Goal: Task Accomplishment & Management: Use online tool/utility

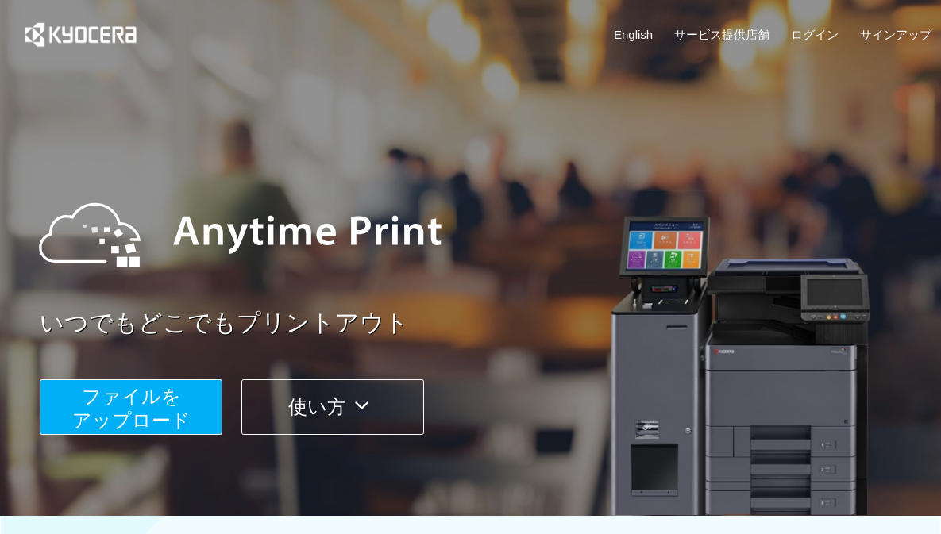
click at [129, 386] on span "ファイルを ​​アップロード" at bounding box center [131, 408] width 118 height 45
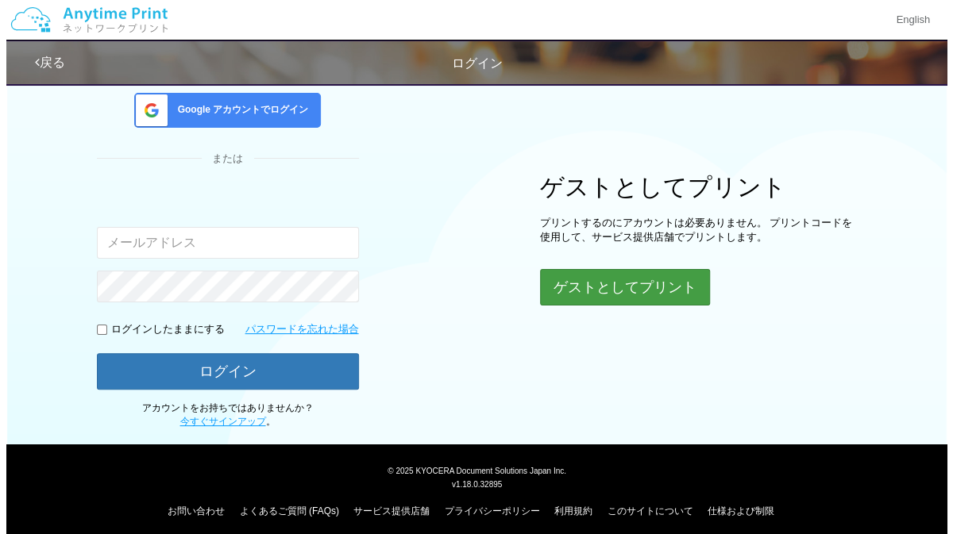
scroll to position [119, 0]
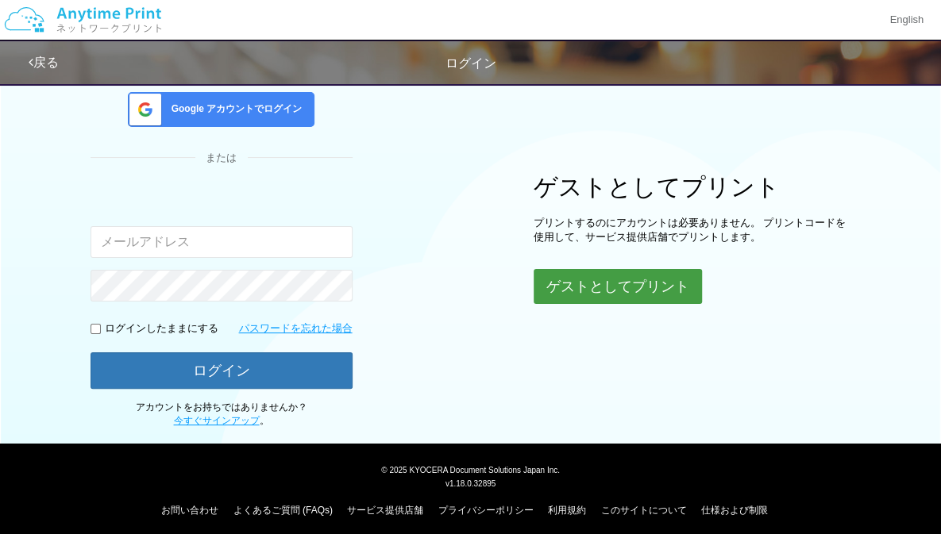
click at [595, 285] on button "ゲストとしてプリント" at bounding box center [618, 286] width 168 height 35
click at [595, 293] on button "ゲストとしてプリント" at bounding box center [618, 286] width 168 height 35
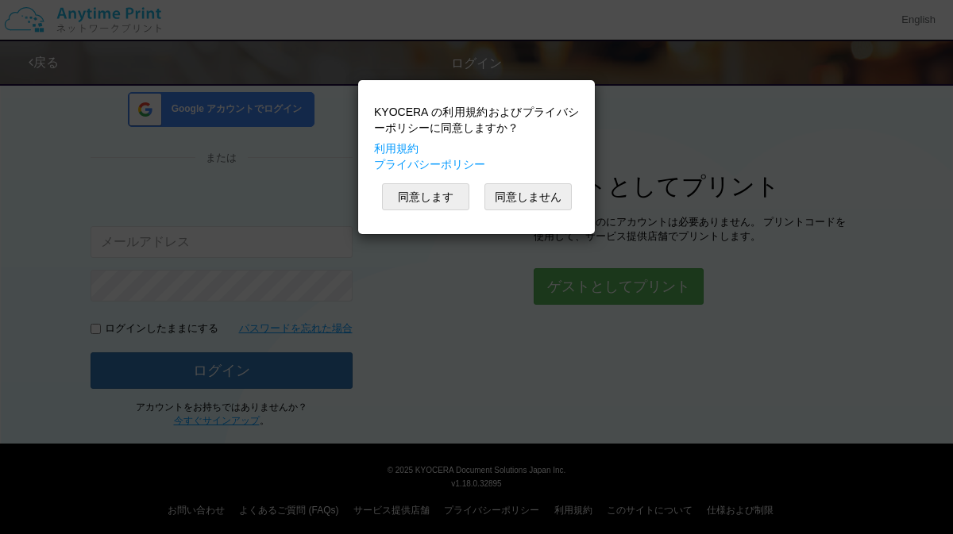
click at [570, 282] on div "KYOCERA の利用規約およびプライバシーポリシーに同意しますか？ 利用規約 プライバシーポリシー 同意します 同意しません" at bounding box center [476, 267] width 953 height 534
click at [447, 195] on button "同意します" at bounding box center [425, 196] width 87 height 27
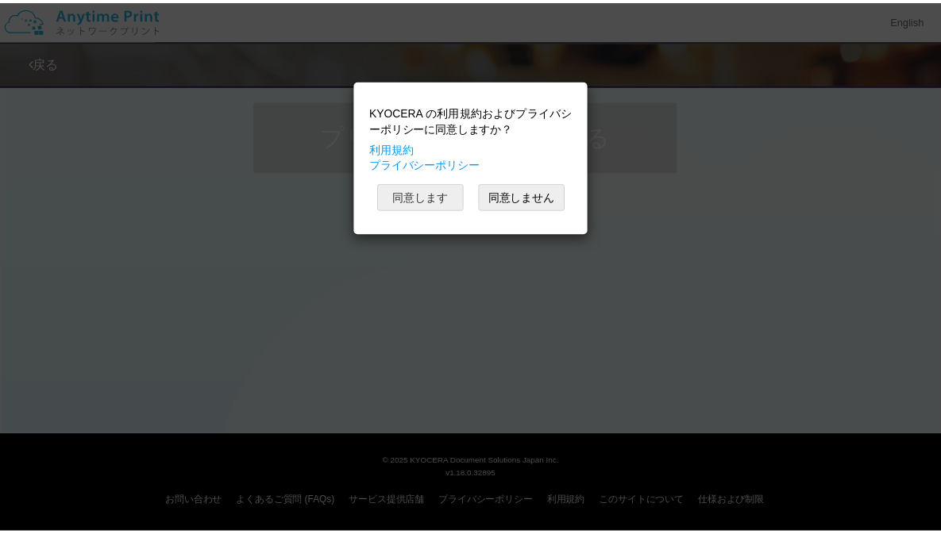
scroll to position [119, 0]
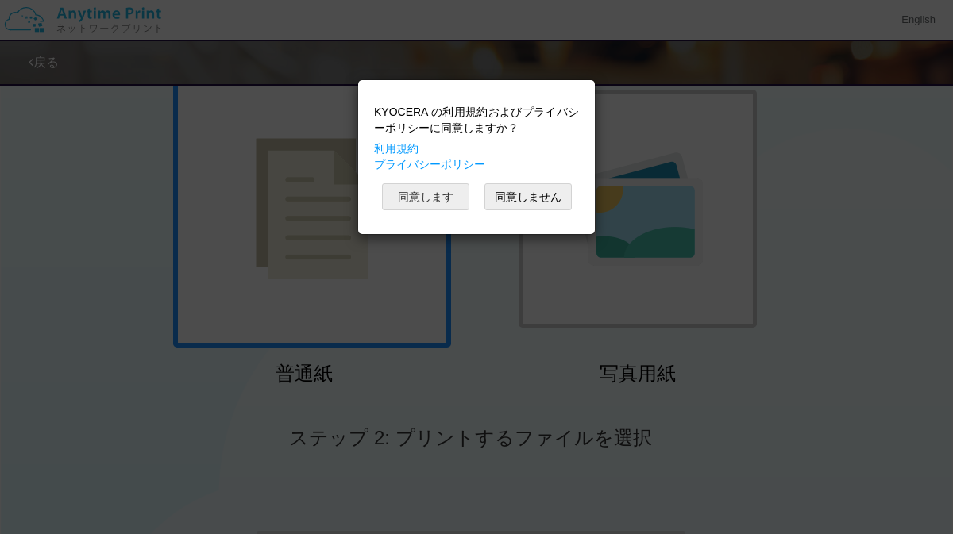
click at [448, 198] on button "同意します" at bounding box center [425, 196] width 87 height 27
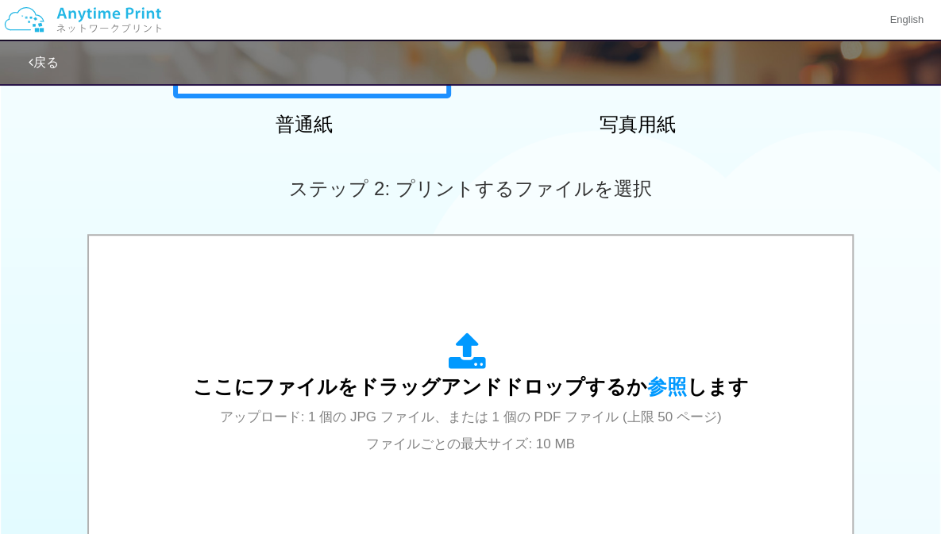
scroll to position [373, 0]
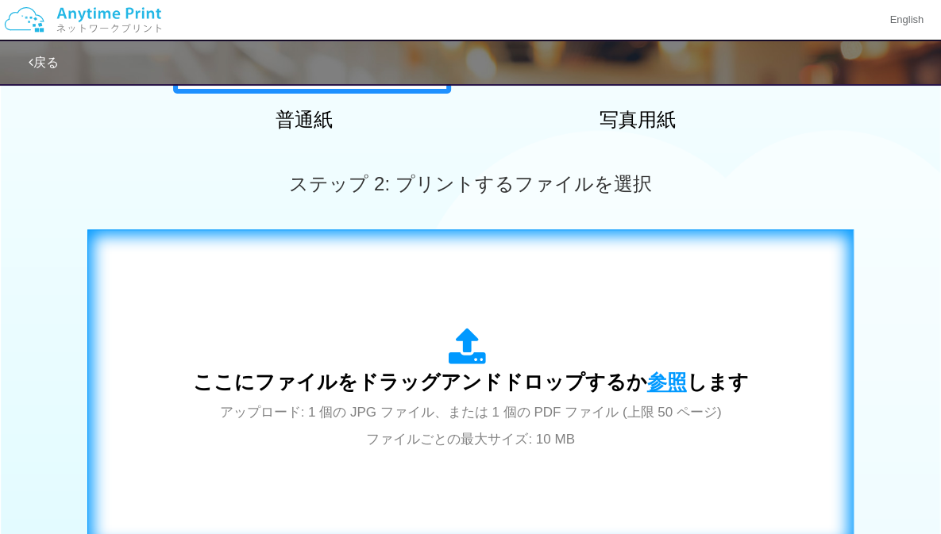
click at [665, 385] on span "参照" at bounding box center [667, 382] width 40 height 22
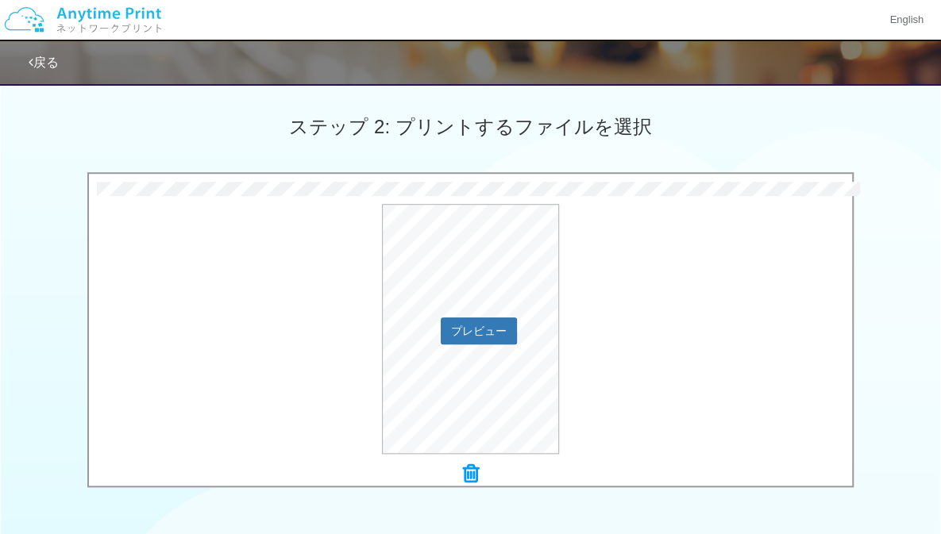
scroll to position [473, 0]
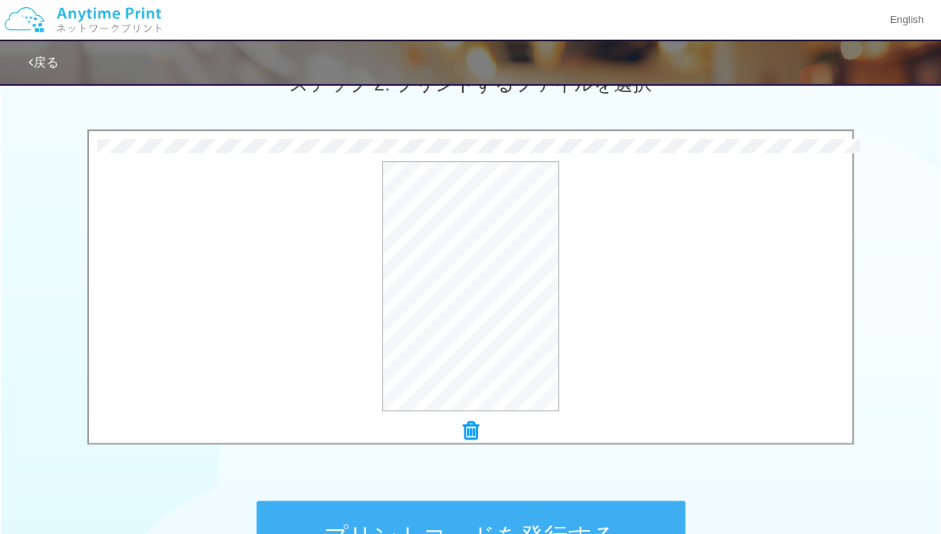
click at [621, 514] on button "プリントコードを発行する" at bounding box center [470, 536] width 429 height 71
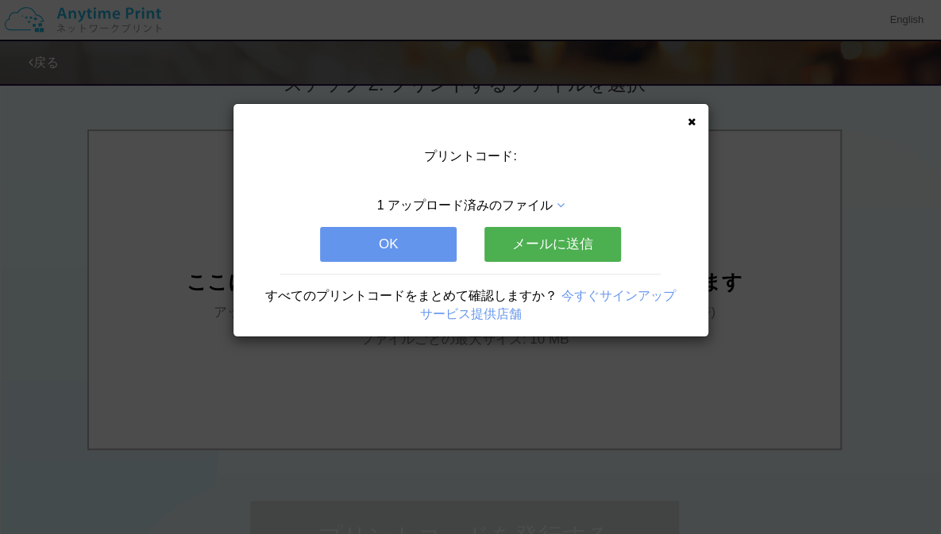
scroll to position [0, 0]
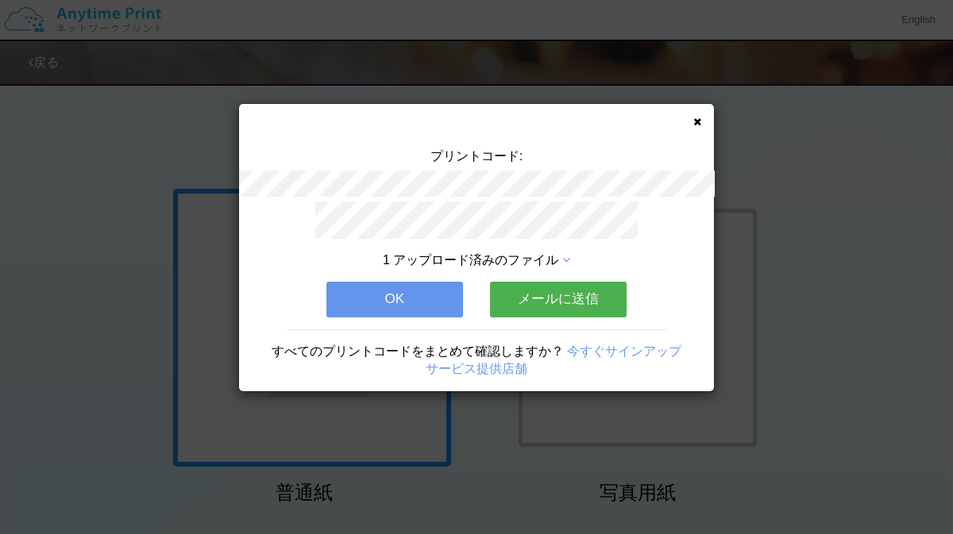
click at [699, 121] on icon at bounding box center [697, 122] width 8 height 10
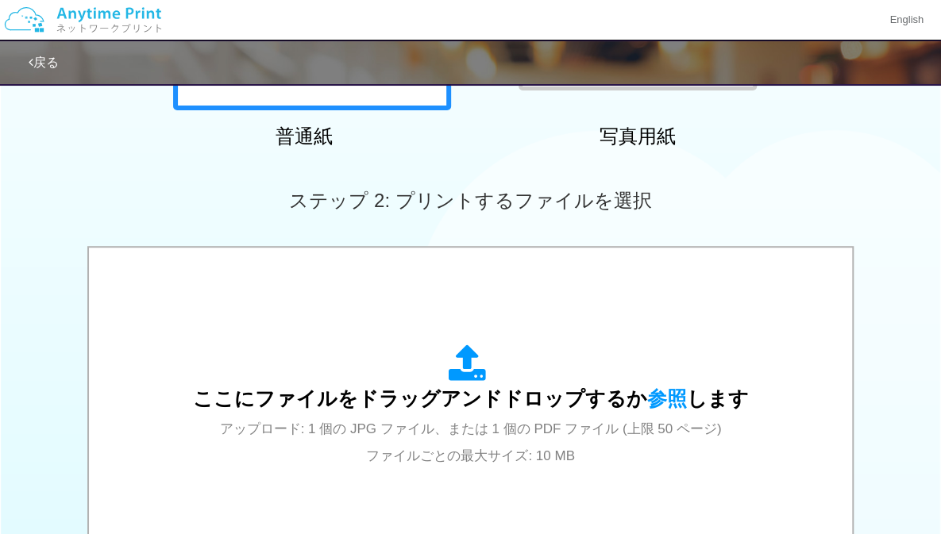
scroll to position [357, 0]
